Goal: Task Accomplishment & Management: Complete application form

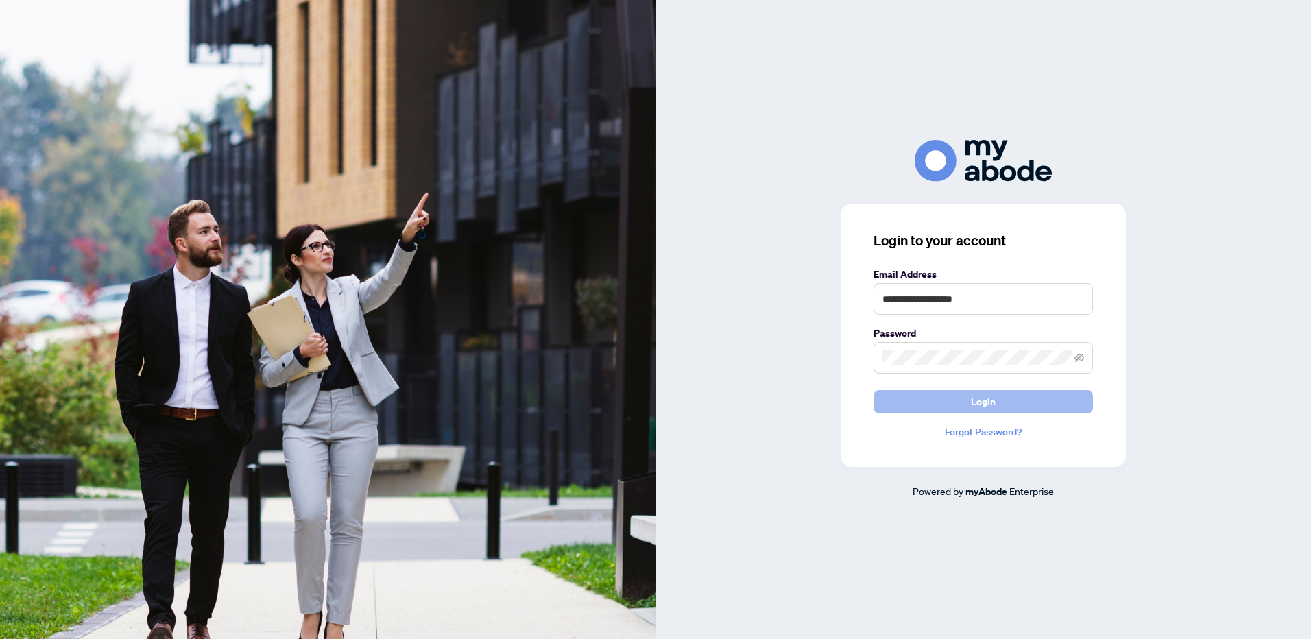
click at [971, 400] on span "Login" at bounding box center [983, 402] width 25 height 22
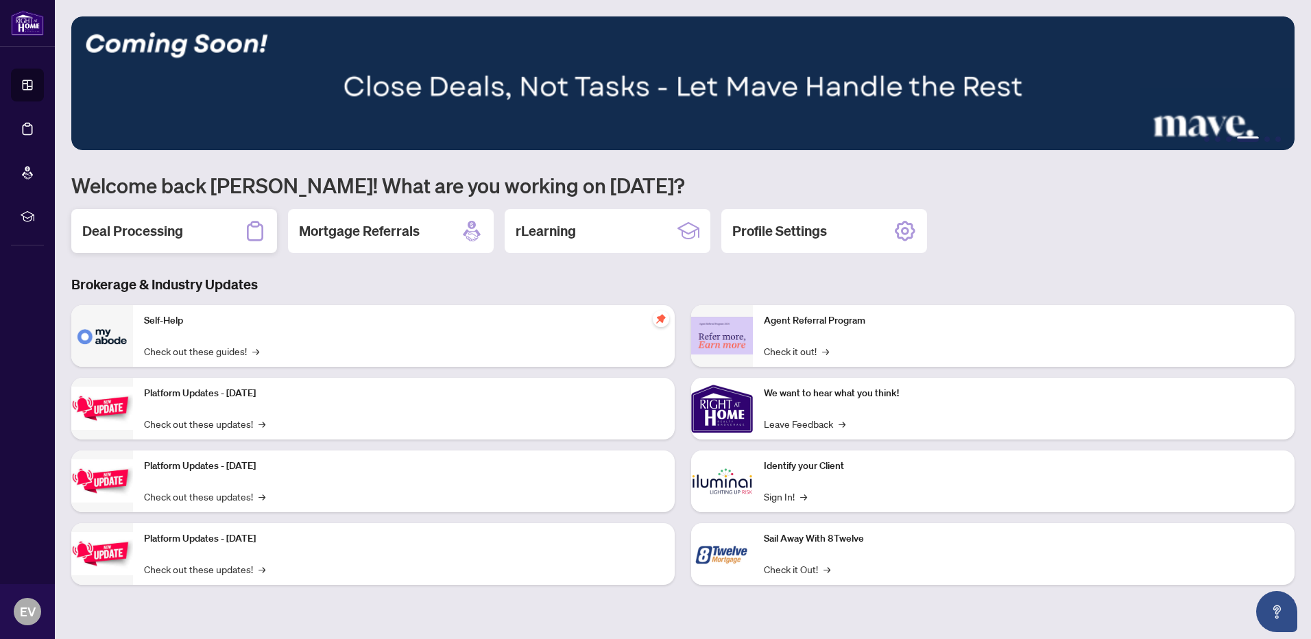
click at [171, 239] on h2 "Deal Processing" at bounding box center [132, 230] width 101 height 19
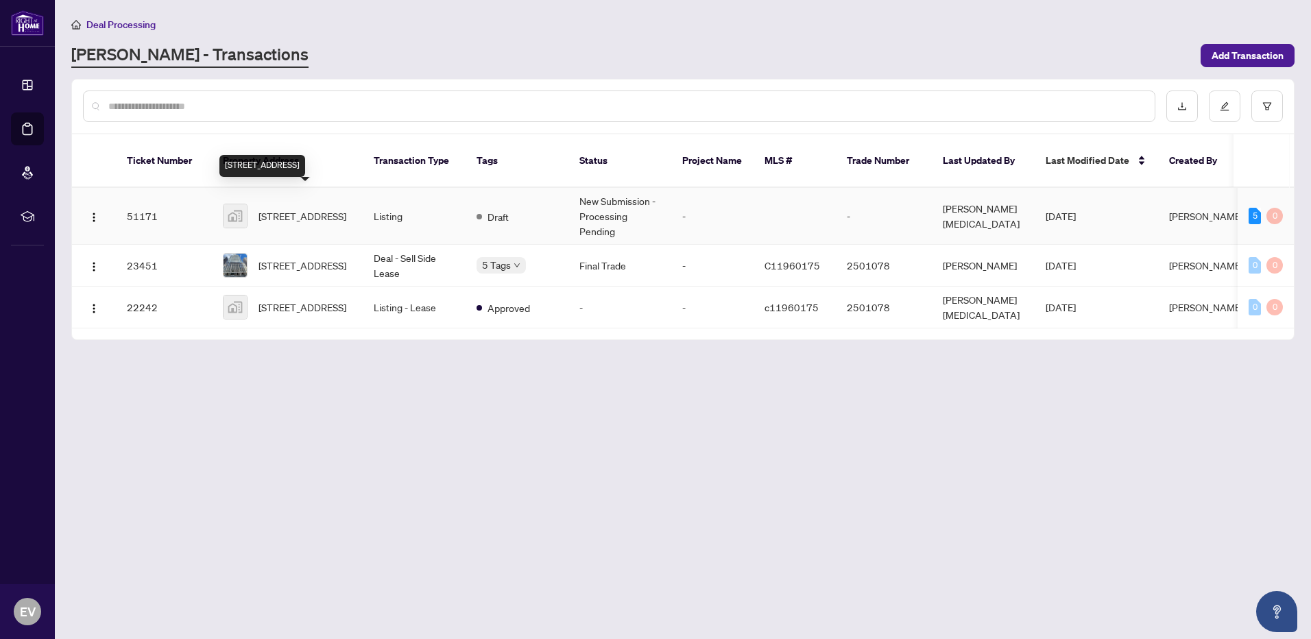
click at [305, 208] on span "[STREET_ADDRESS]" at bounding box center [302, 215] width 88 height 15
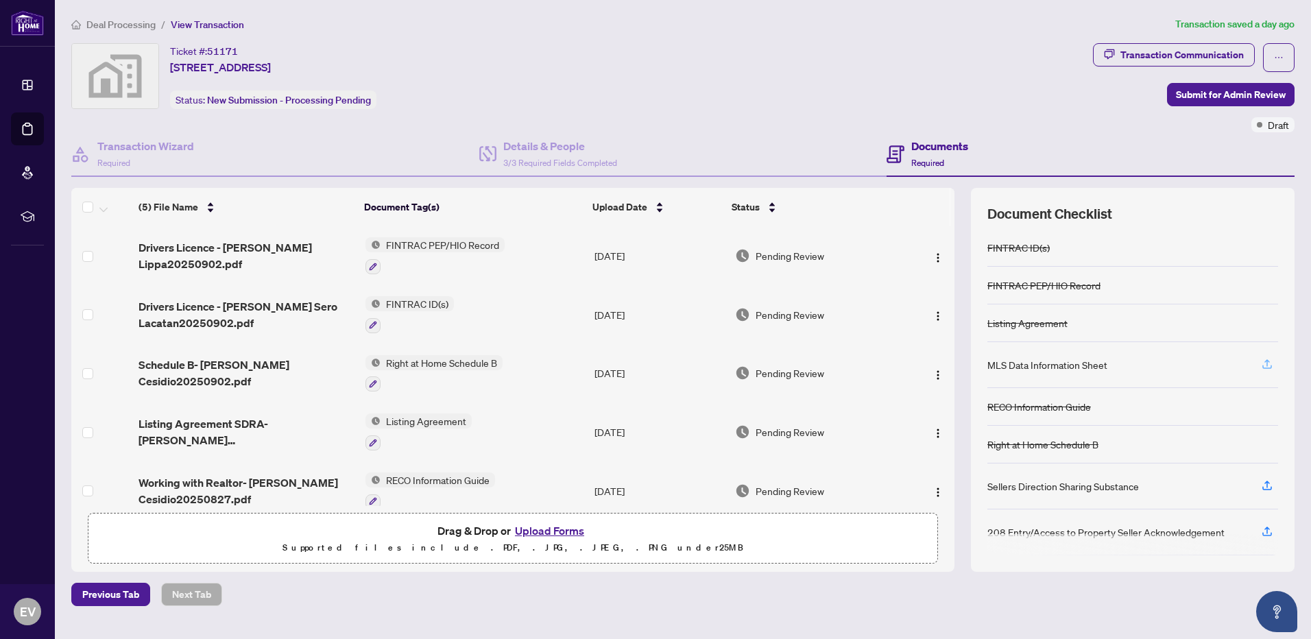
click at [1268, 362] on icon "button" at bounding box center [1267, 364] width 12 height 12
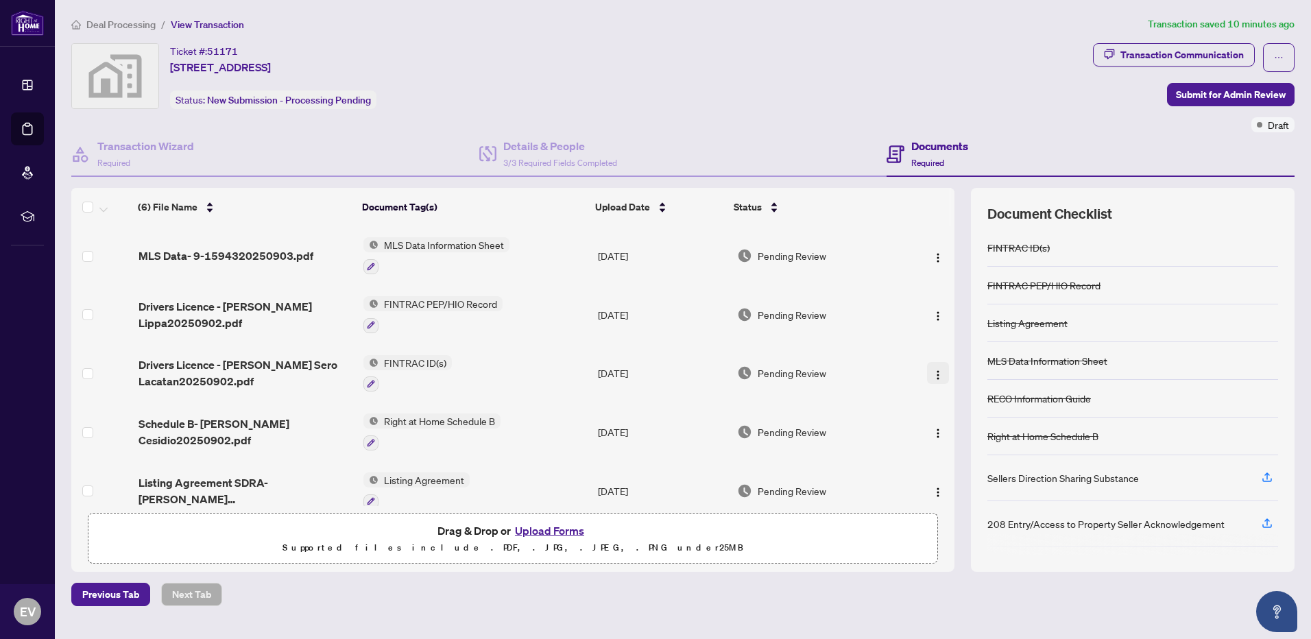
click at [935, 370] on img "button" at bounding box center [937, 375] width 11 height 11
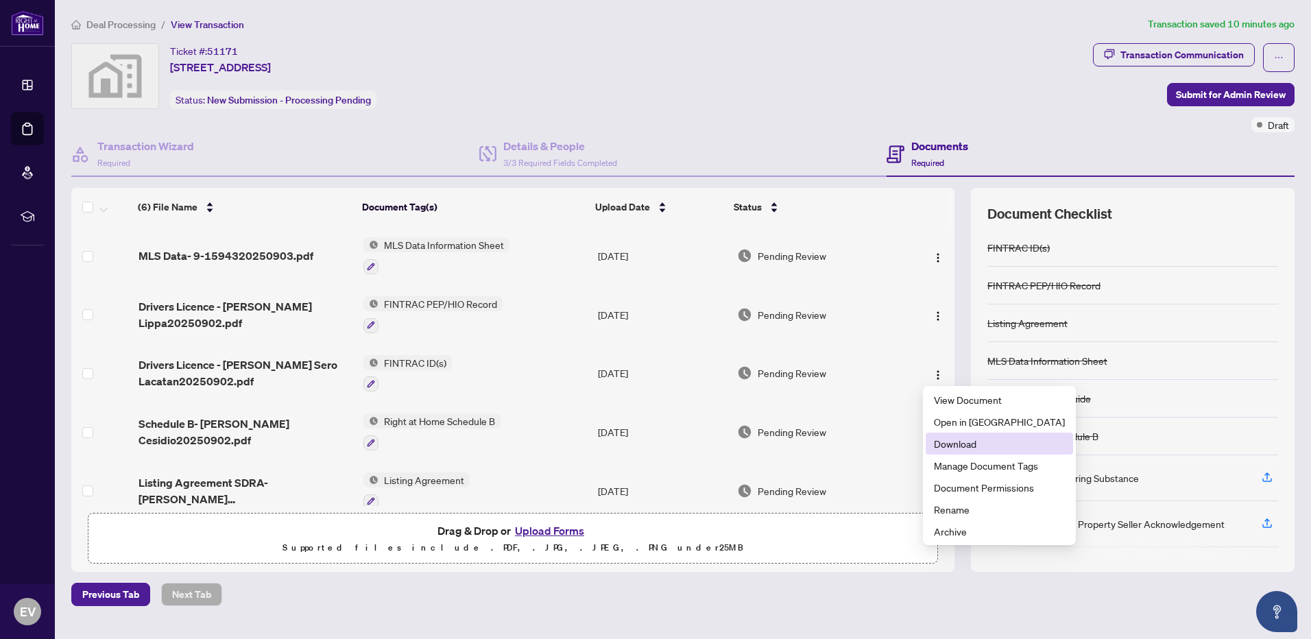
click at [952, 442] on span "Download" at bounding box center [999, 443] width 131 height 15
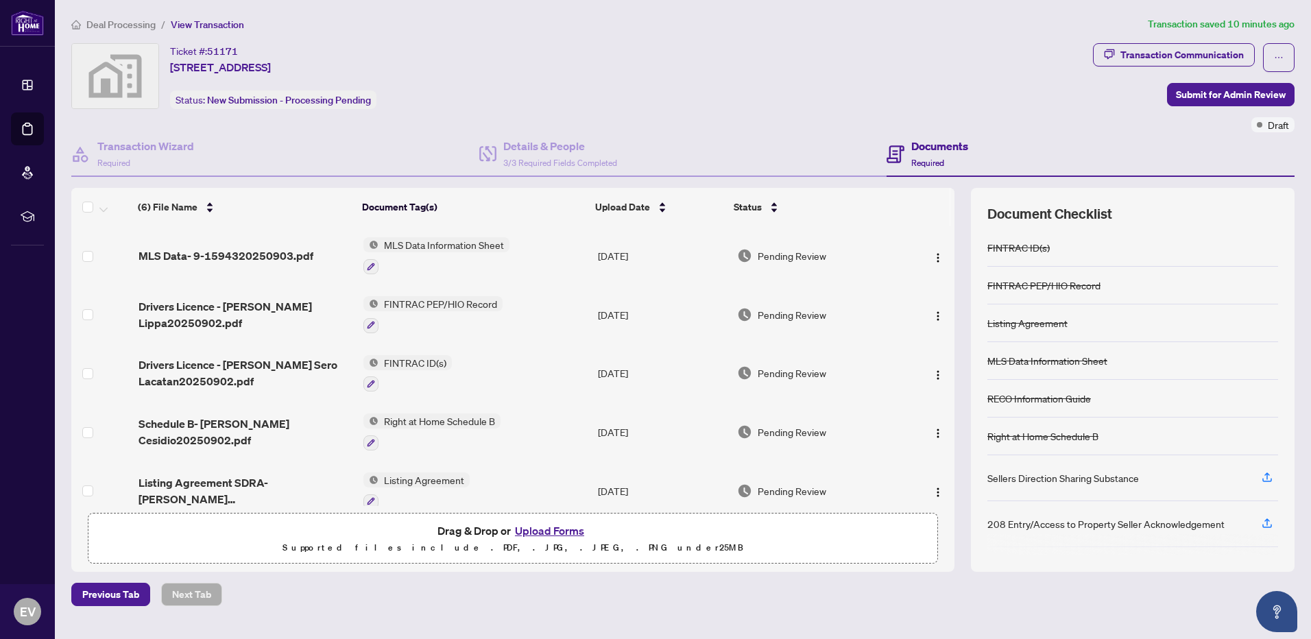
click at [892, 67] on div "Ticket #: [FINANCIAL_ID][STREET_ADDRESS] Status: New Submission - Processing Pe…" at bounding box center [579, 76] width 1016 height 66
click at [551, 529] on button "Upload Forms" at bounding box center [549, 531] width 77 height 18
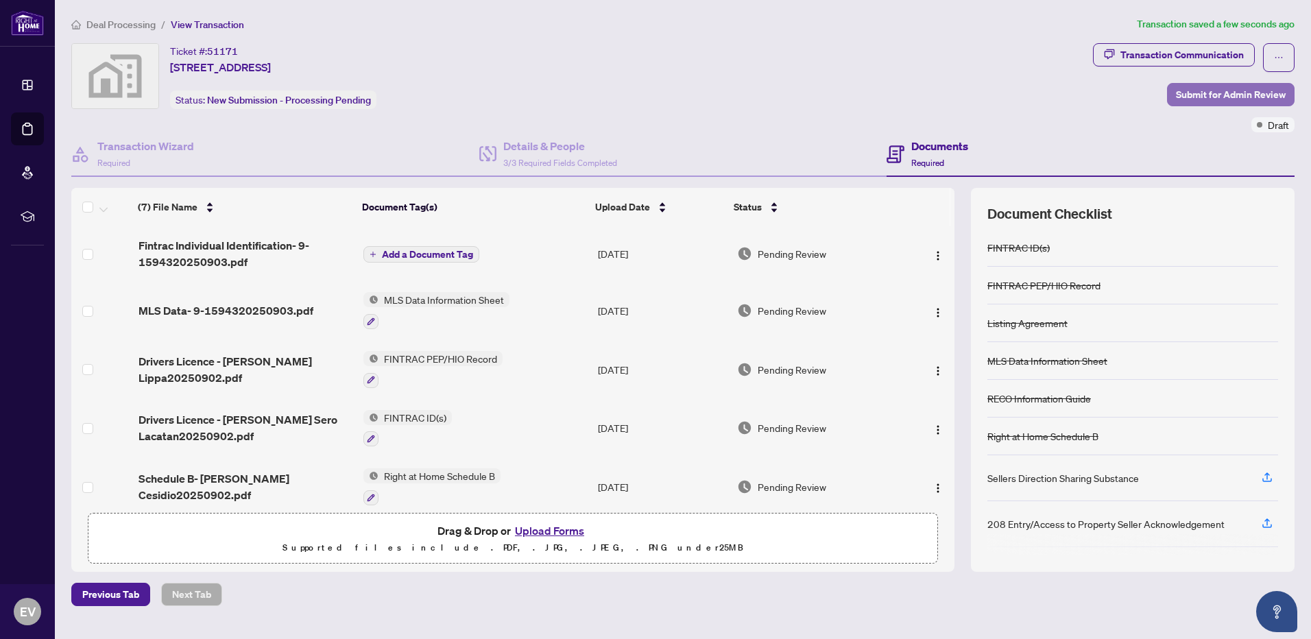
click at [1224, 94] on span "Submit for Admin Review" at bounding box center [1231, 95] width 110 height 22
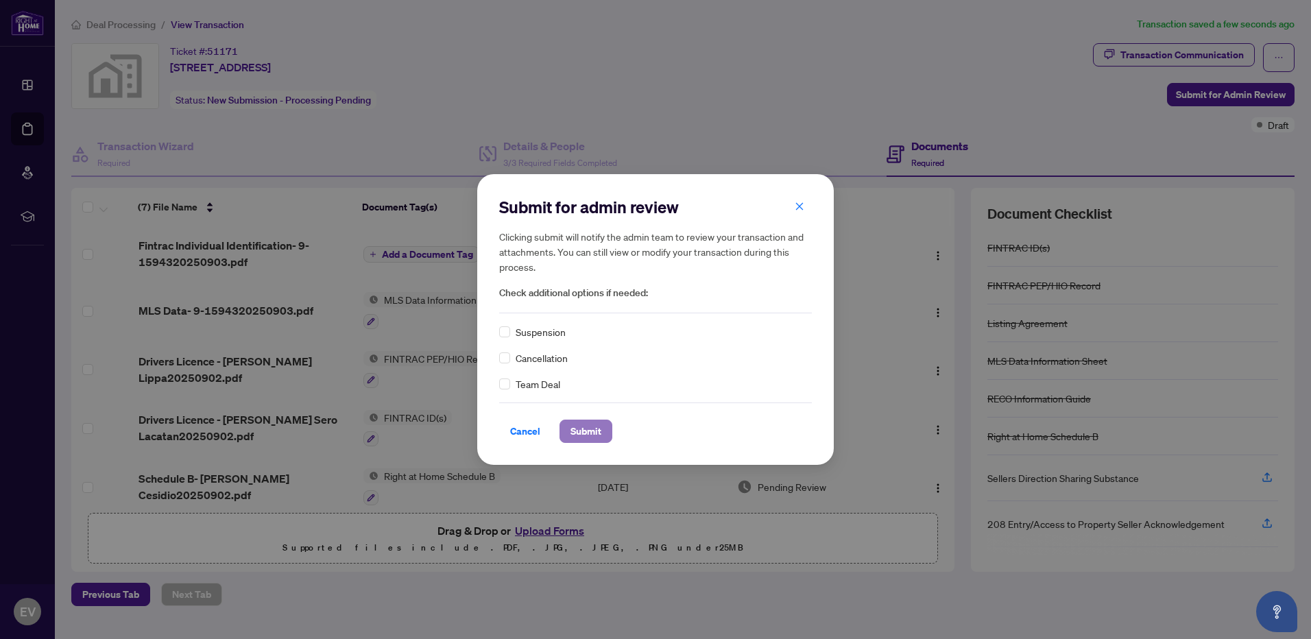
click at [577, 428] on span "Submit" at bounding box center [585, 431] width 31 height 22
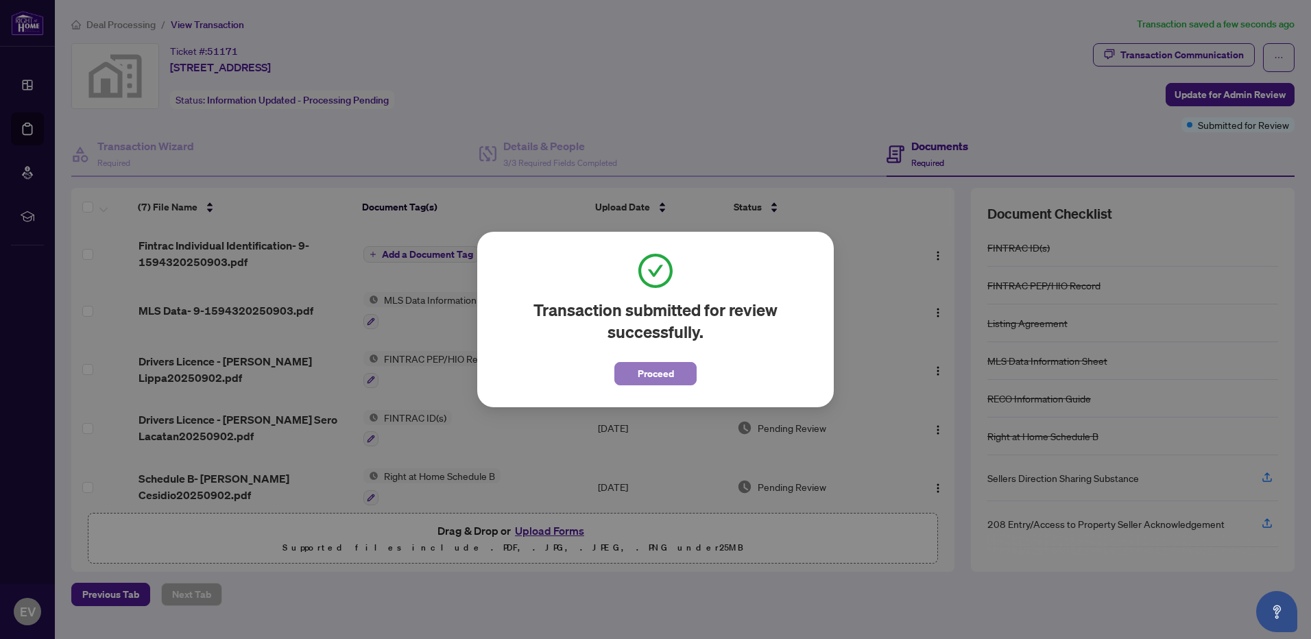
click at [653, 376] on span "Proceed" at bounding box center [656, 374] width 36 height 22
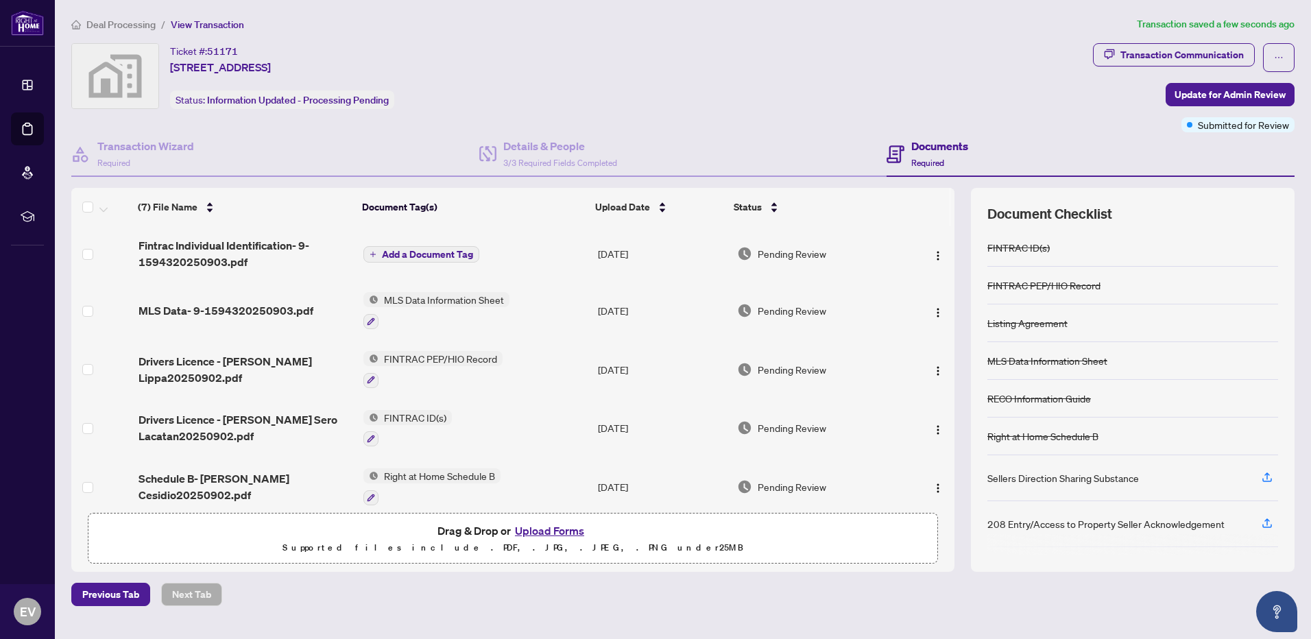
scroll to position [131, 0]
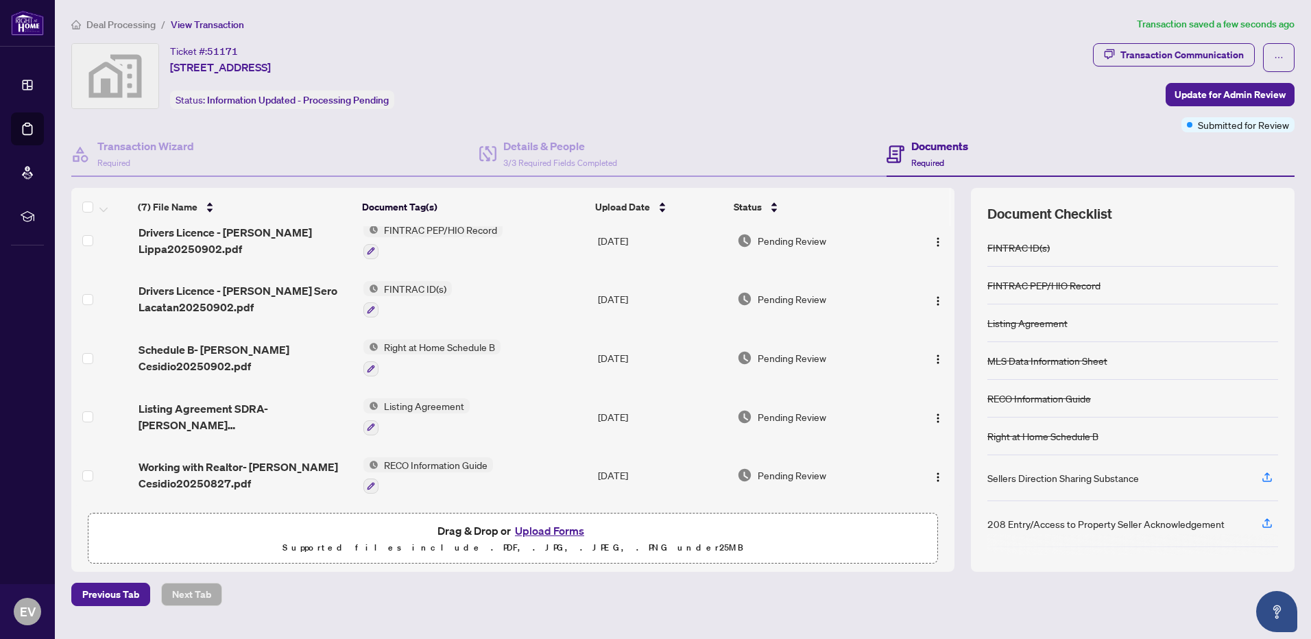
click at [541, 530] on button "Upload Forms" at bounding box center [549, 531] width 77 height 18
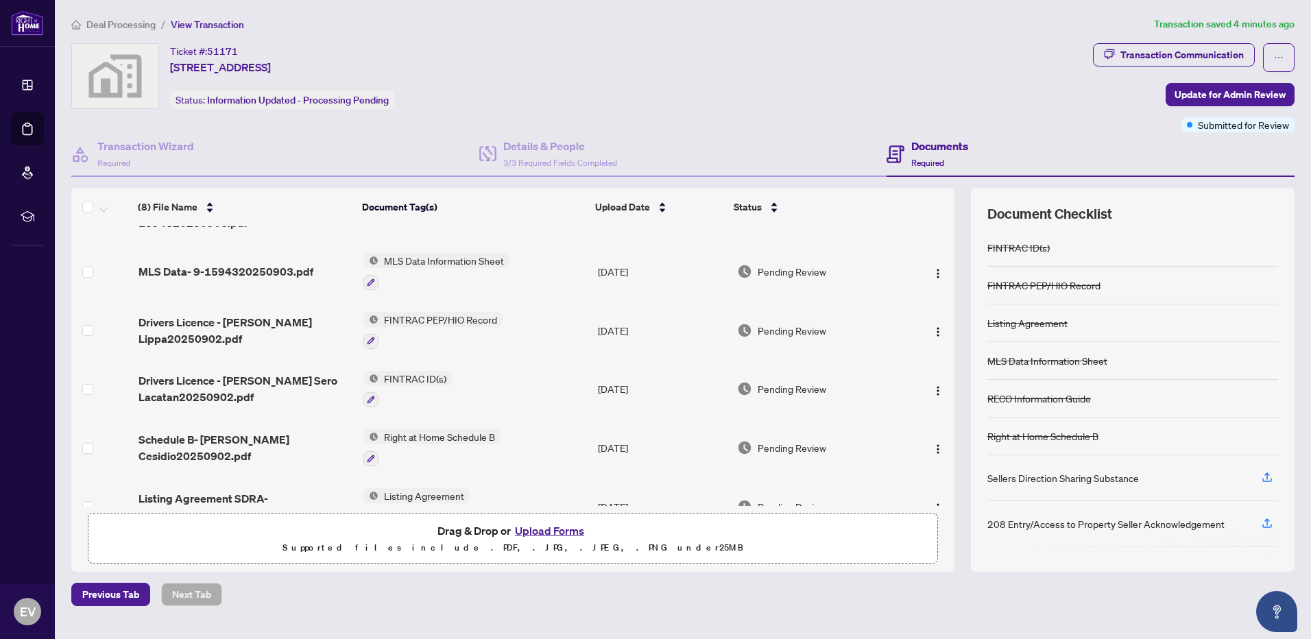
scroll to position [0, 0]
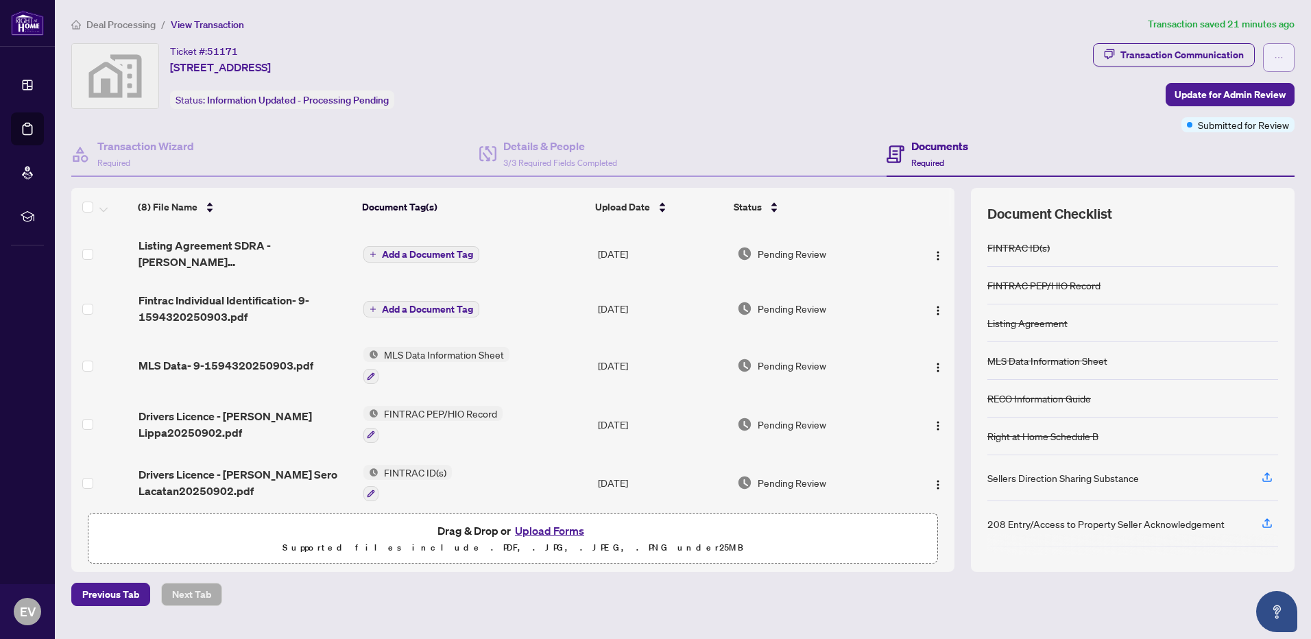
click at [1277, 60] on icon "ellipsis" at bounding box center [1279, 58] width 10 height 10
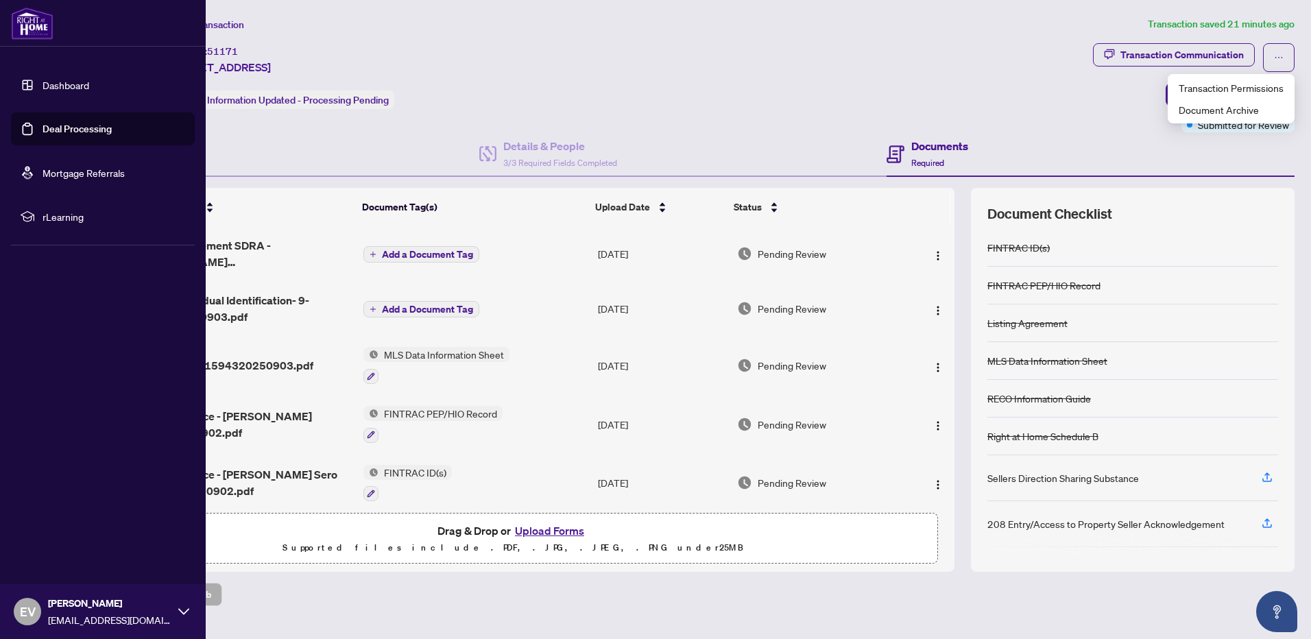
click at [186, 610] on icon at bounding box center [183, 611] width 11 height 11
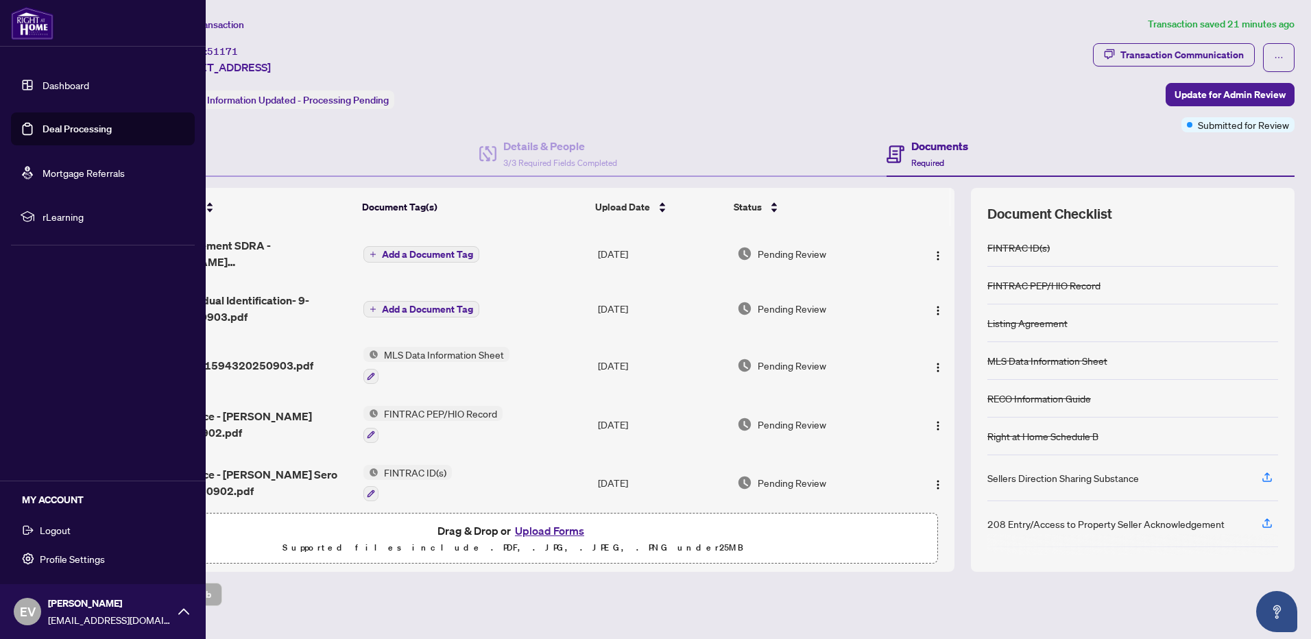
click at [58, 531] on span "Logout" at bounding box center [55, 530] width 31 height 22
